Goal: Task Accomplishment & Management: Use online tool/utility

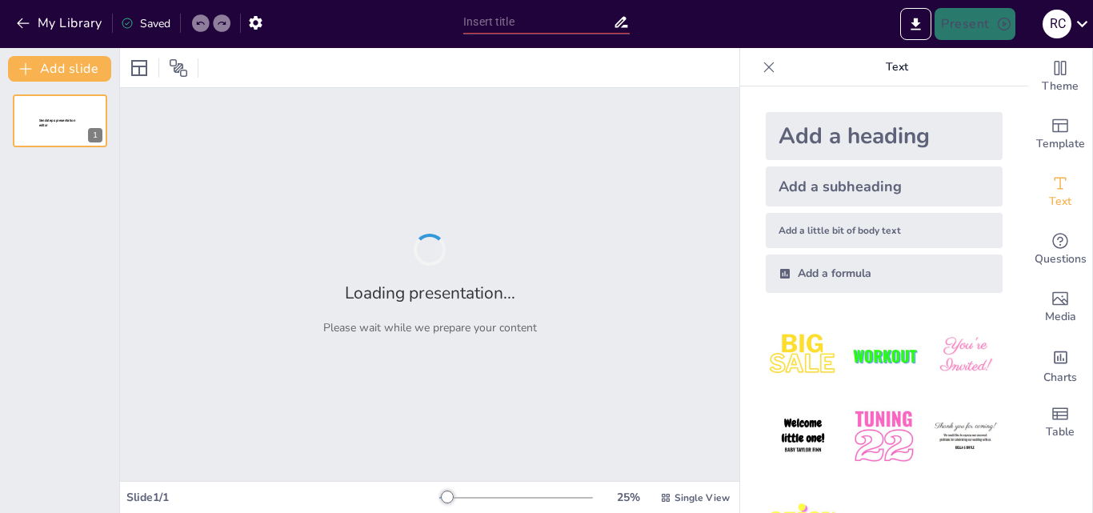
type input "EVALUACIÓN EXTRAORDINARIA"
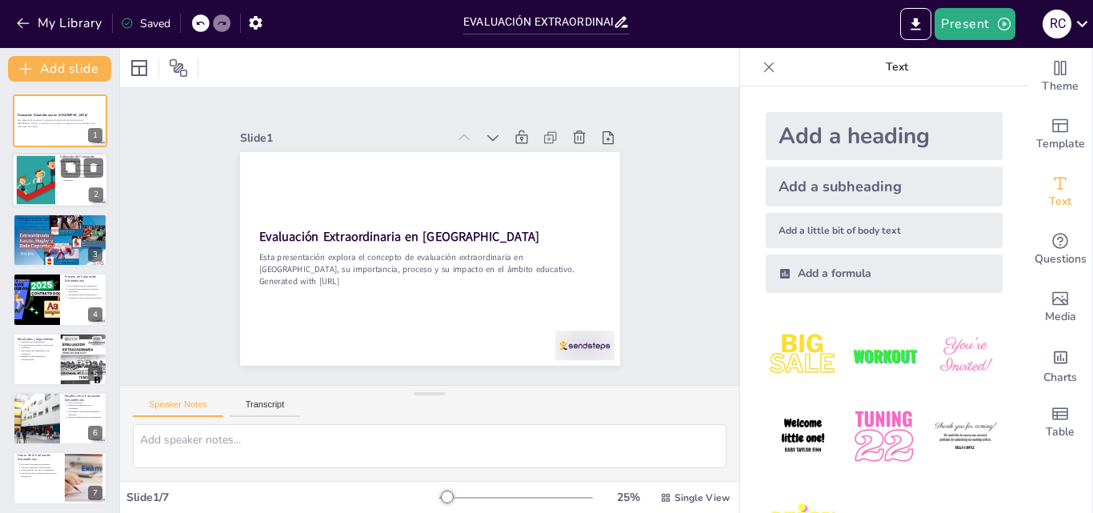
click at [60, 191] on div at bounding box center [60, 181] width 96 height 54
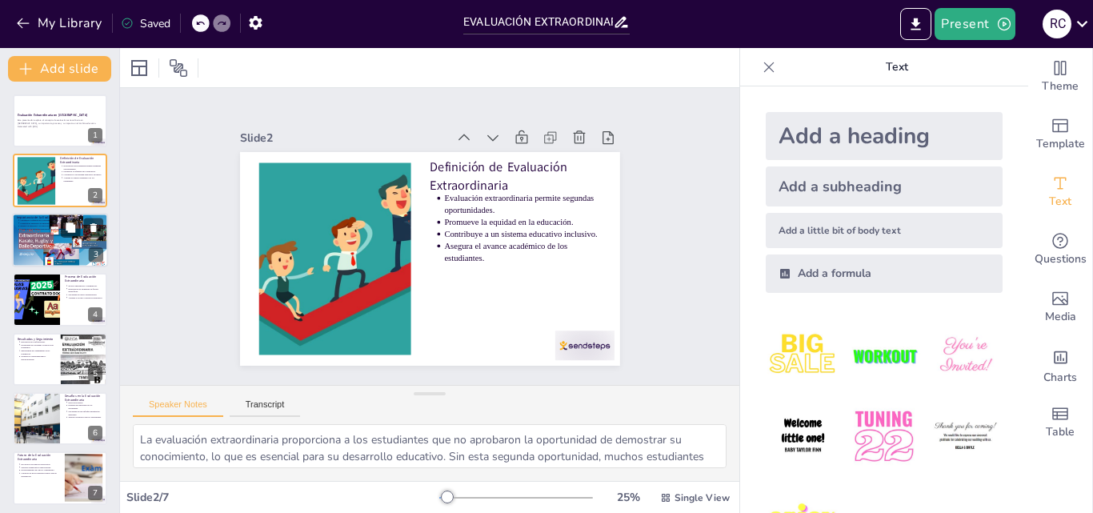
click at [37, 254] on div at bounding box center [60, 240] width 96 height 58
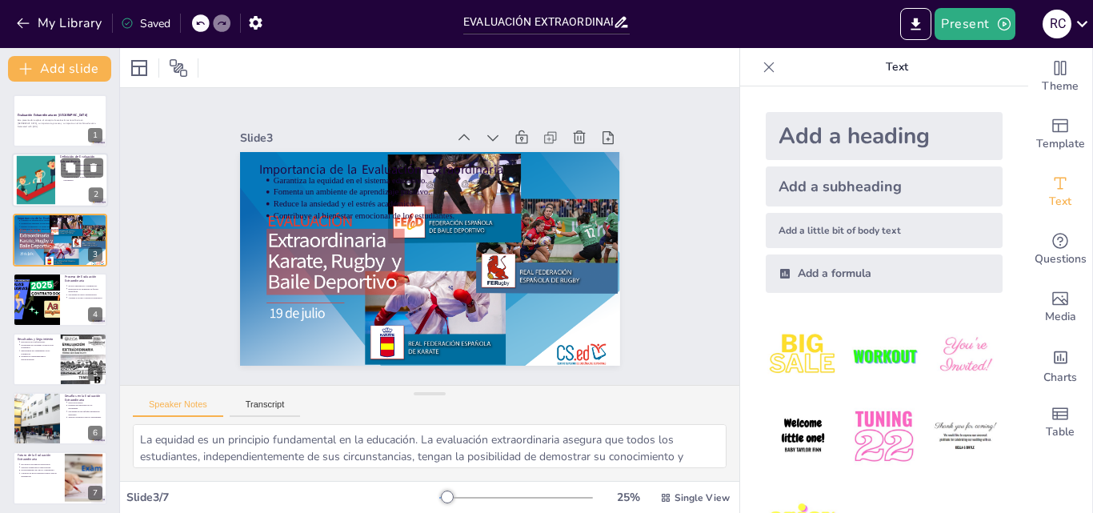
click at [23, 180] on div at bounding box center [35, 180] width 79 height 49
type textarea "La evaluación extraordinaria proporciona a los estudiantes que no aprobaron la …"
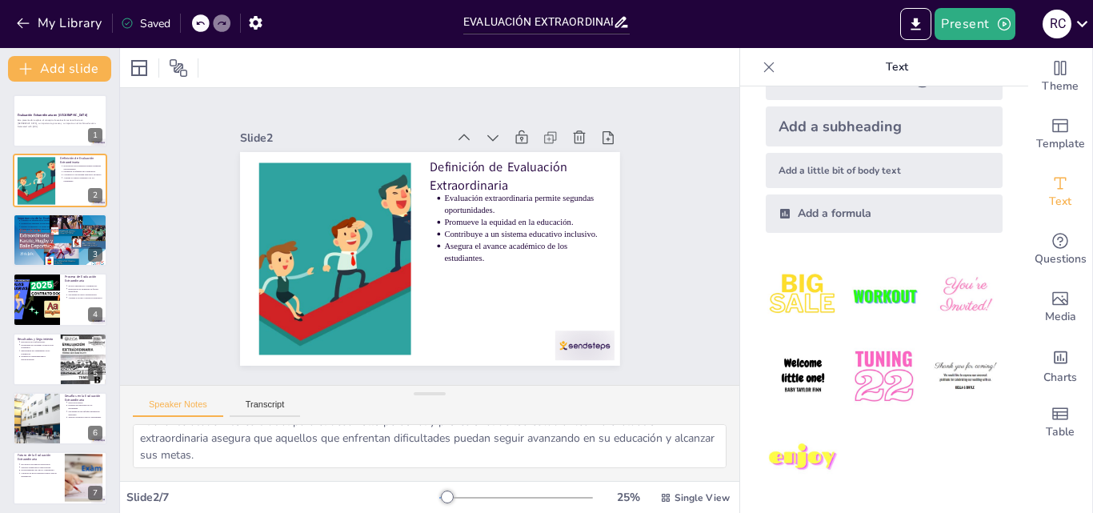
scroll to position [172, 0]
click at [261, 409] on button "Transcript" at bounding box center [265, 408] width 71 height 18
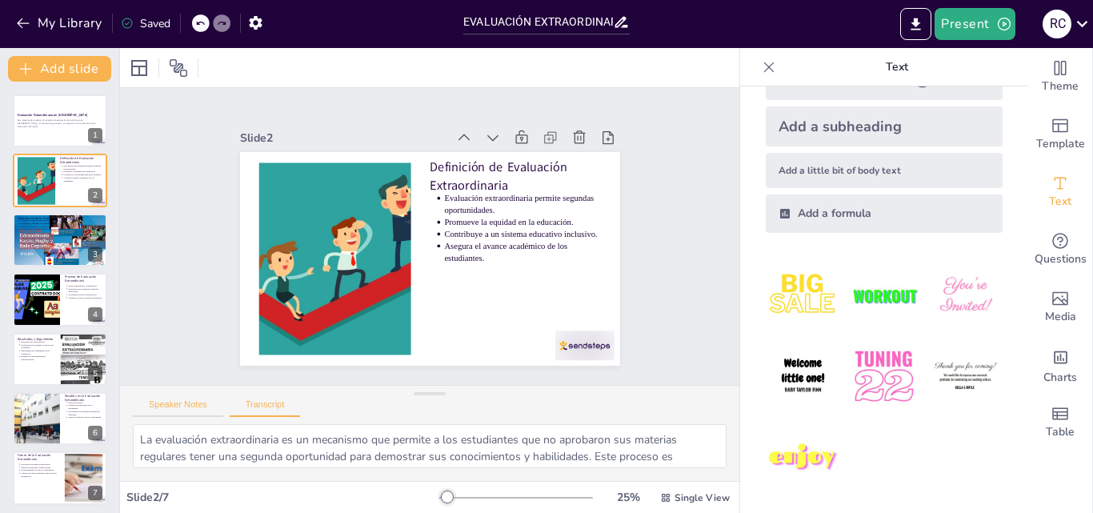
click at [184, 406] on button "Speaker Notes" at bounding box center [178, 408] width 90 height 18
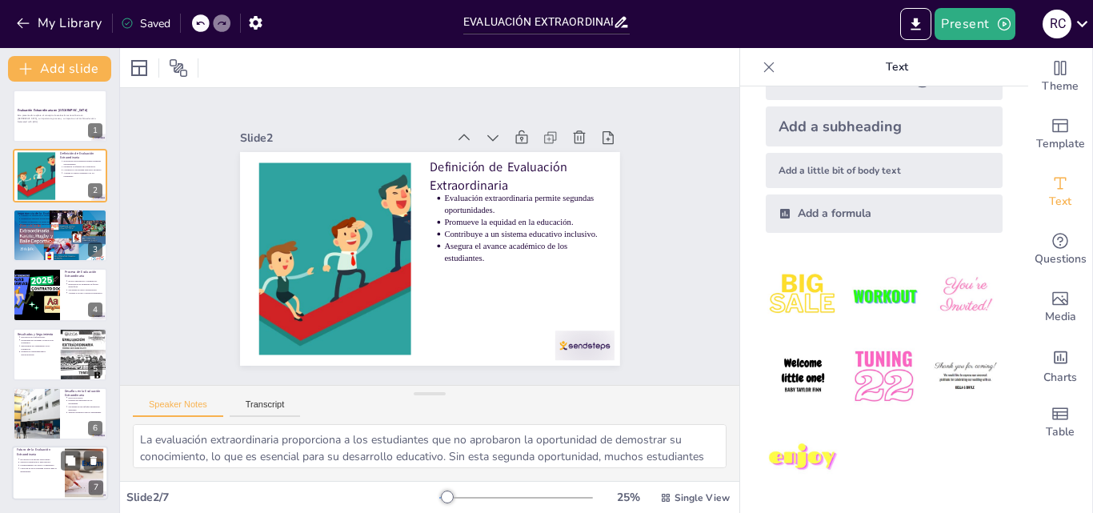
click at [57, 484] on div at bounding box center [60, 473] width 96 height 54
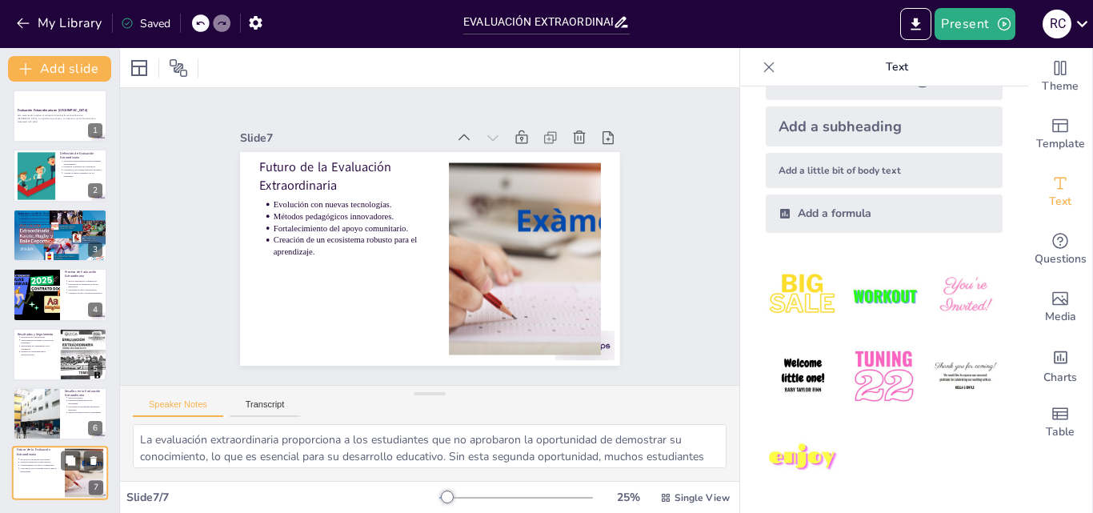
type textarea "La evolución de la evaluación extraordinaria con nuevas tecnologías puede revol…"
click at [568, 26] on input "EVALUACIÓN EXTRAORDINARIA" at bounding box center [538, 21] width 150 height 23
click at [30, 70] on icon "button" at bounding box center [26, 69] width 16 height 16
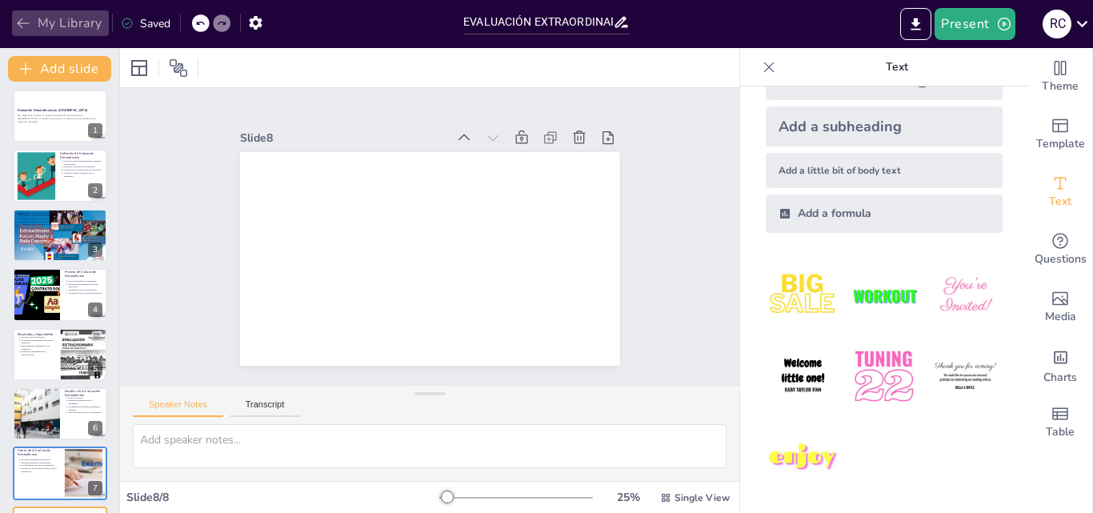
click at [29, 20] on icon "button" at bounding box center [23, 23] width 16 height 16
